Goal: Task Accomplishment & Management: Manage account settings

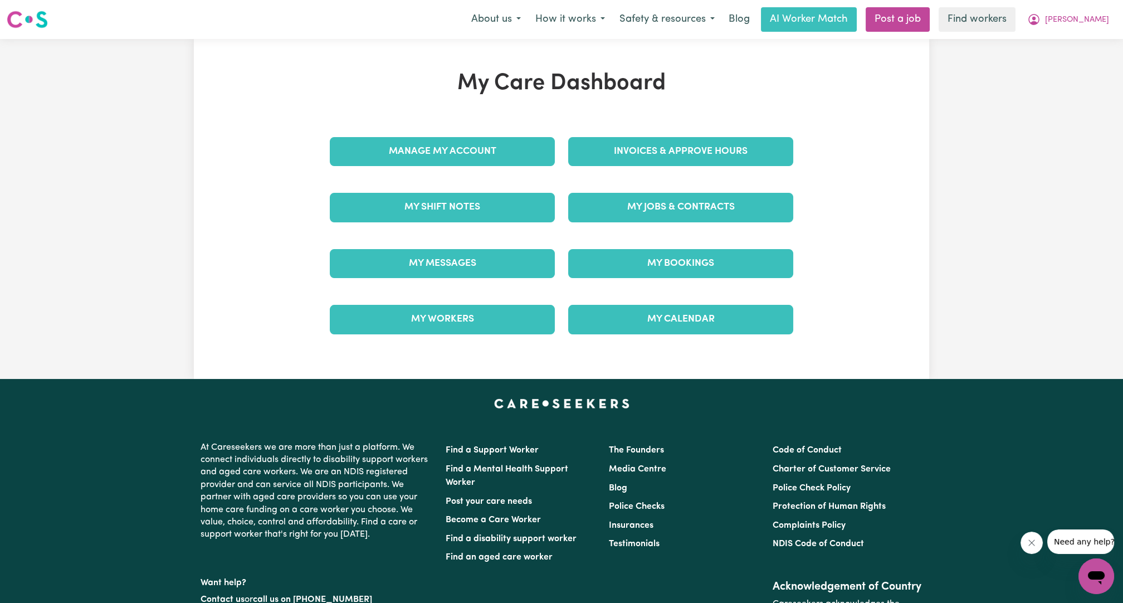
click at [522, 177] on div "Manage My Account" at bounding box center [442, 152] width 238 height 56
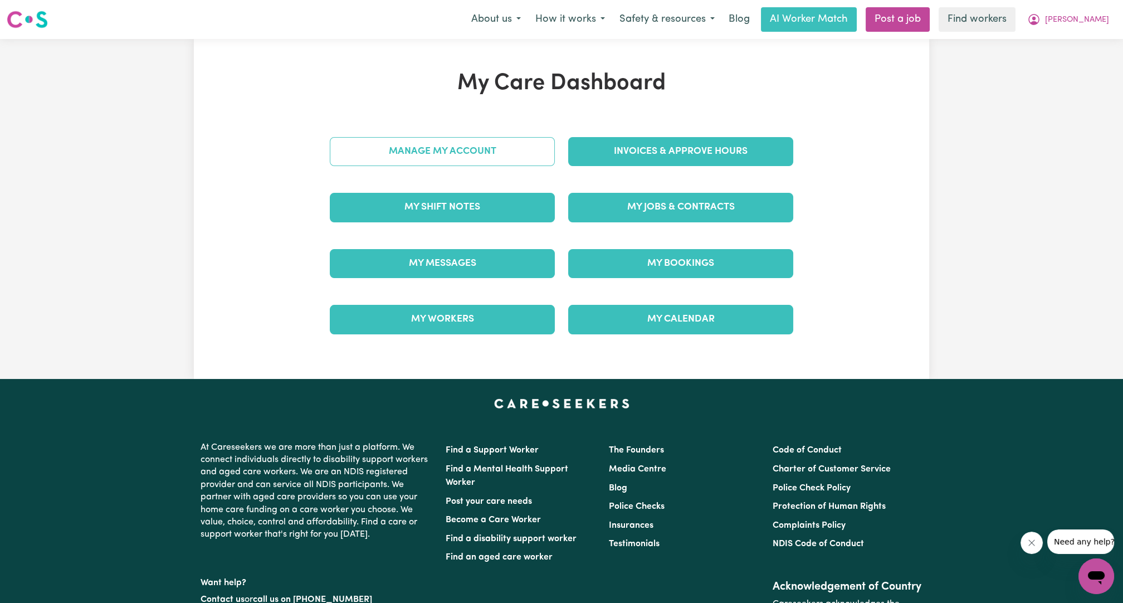
click at [516, 164] on link "Manage My Account" at bounding box center [442, 151] width 225 height 29
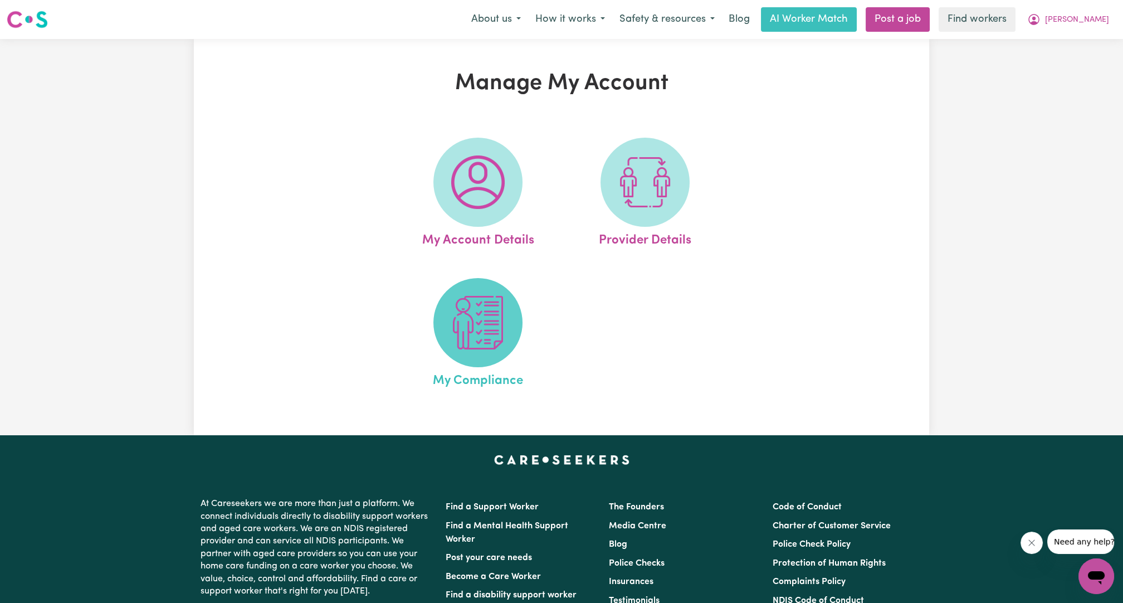
click at [483, 353] on span at bounding box center [477, 322] width 89 height 89
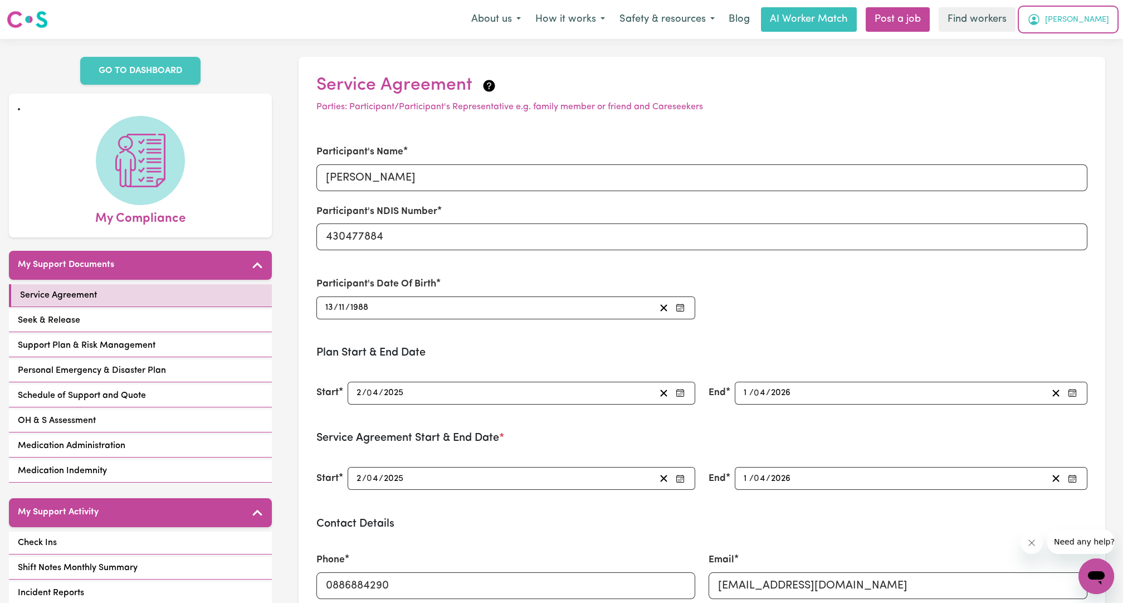
click at [1099, 22] on span "[PERSON_NAME]" at bounding box center [1077, 20] width 64 height 12
click at [1077, 63] on link "Logout" at bounding box center [1072, 63] width 88 height 21
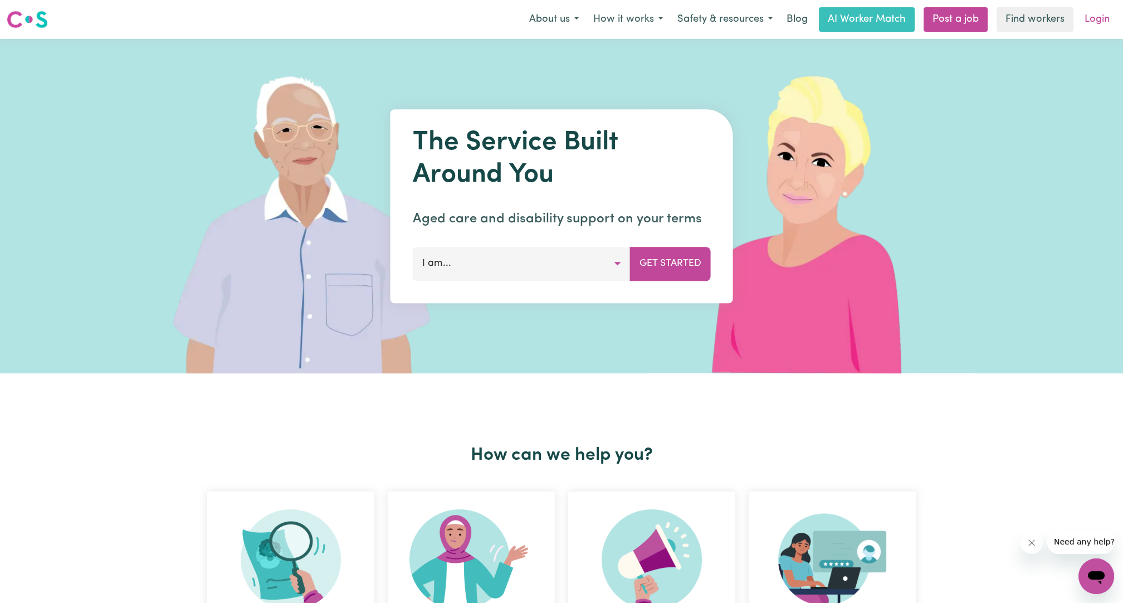
click at [1099, 21] on link "Login" at bounding box center [1097, 19] width 38 height 25
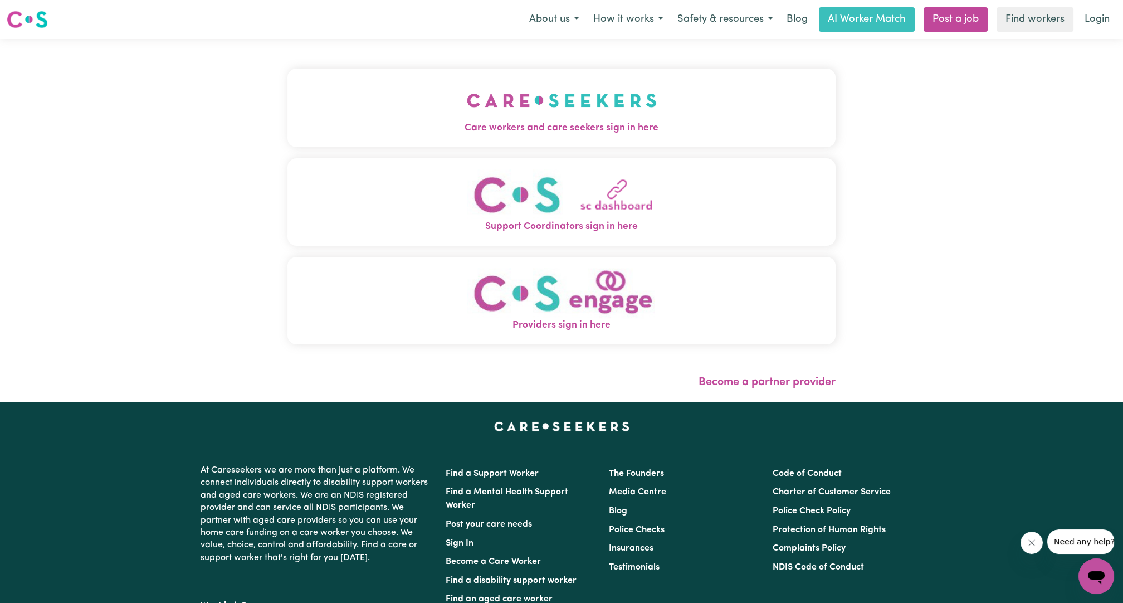
click at [485, 123] on span "Care workers and care seekers sign in here" at bounding box center [561, 128] width 548 height 14
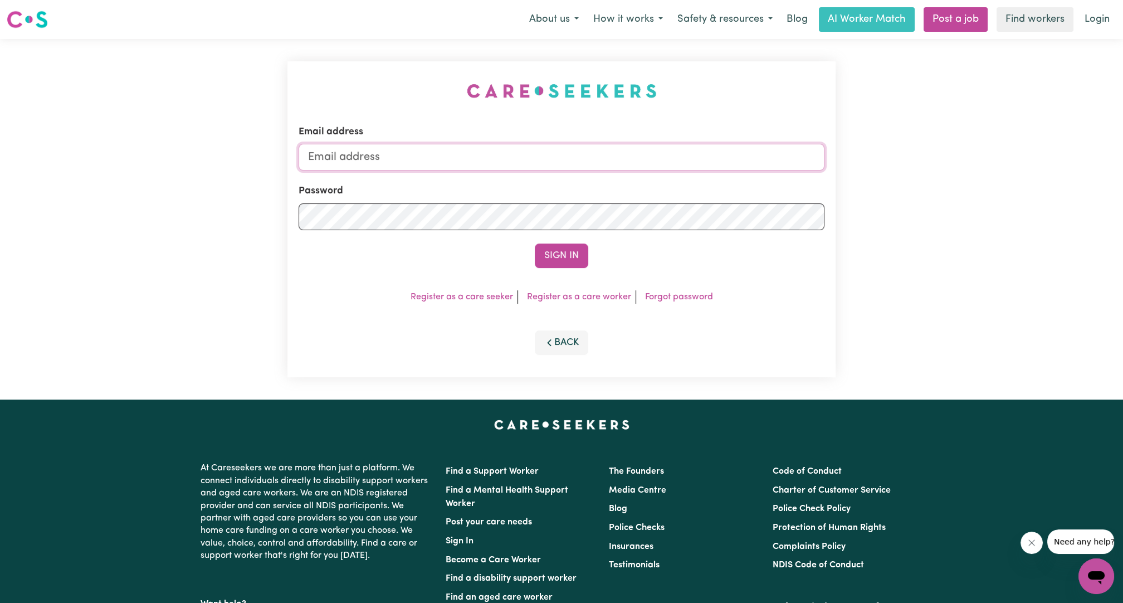
click at [520, 168] on input "Email address" at bounding box center [562, 157] width 526 height 27
drag, startPoint x: 366, startPoint y: 158, endPoint x: 623, endPoint y: 158, distance: 256.2
click at [623, 158] on input "[EMAIL_ADDRESS][PERSON_NAME][DOMAIN_NAME]" at bounding box center [562, 157] width 526 height 27
type input "[EMAIL_ADDRESS][DOMAIN_NAME]"
click at [570, 267] on div "Email address [EMAIL_ADDRESS][DOMAIN_NAME] Password Sign In Register as a care …" at bounding box center [561, 219] width 548 height 316
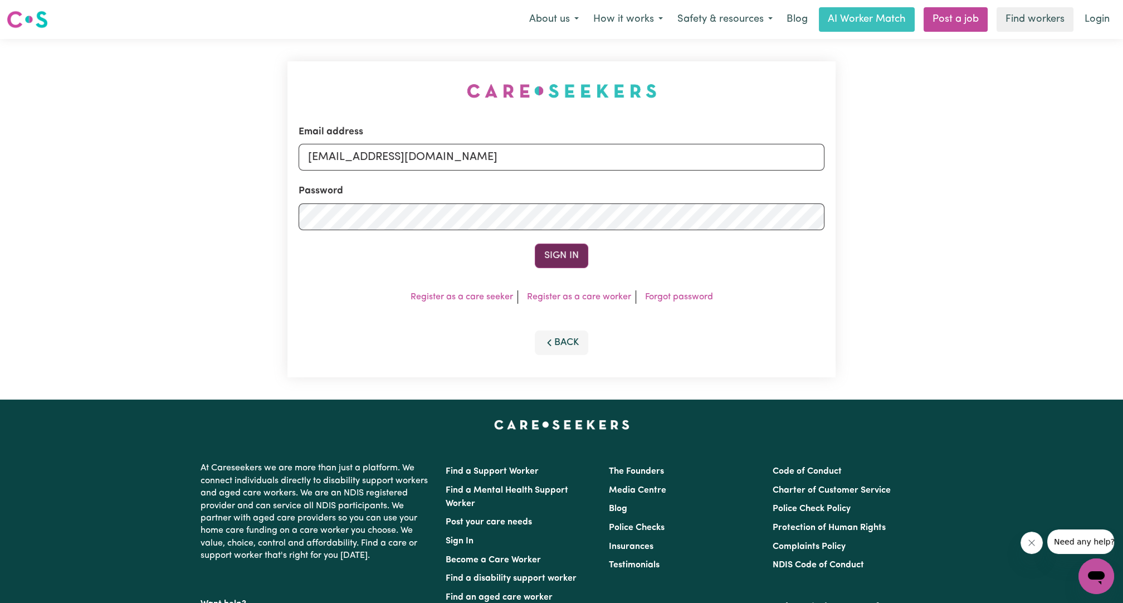
click at [563, 261] on button "Sign In" at bounding box center [561, 255] width 53 height 25
